Goal: Task Accomplishment & Management: Use online tool/utility

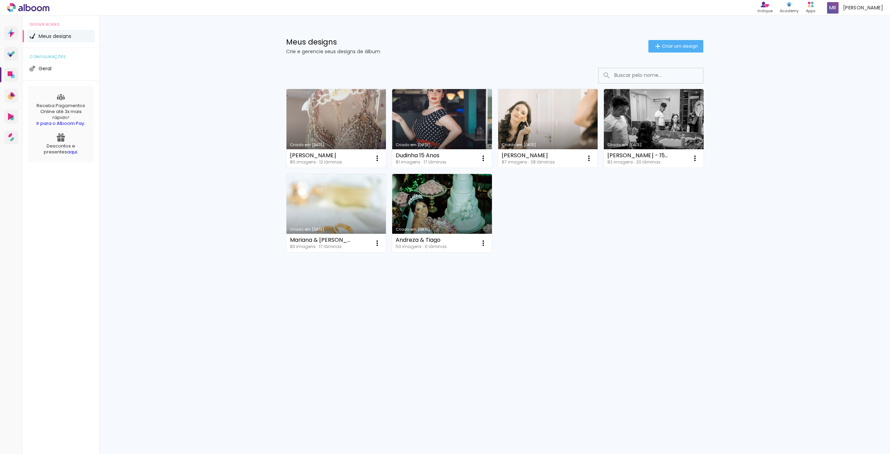
click at [343, 120] on link "Criado em [DATE]" at bounding box center [337, 128] width 100 height 79
